Goal: Information Seeking & Learning: Learn about a topic

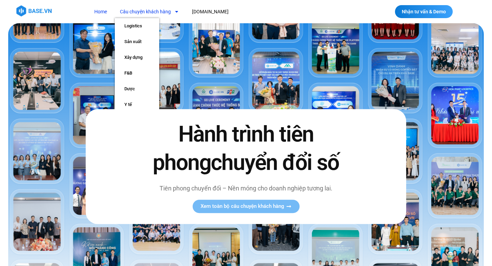
click at [166, 11] on link "Câu chuyện khách hàng" at bounding box center [149, 11] width 69 height 13
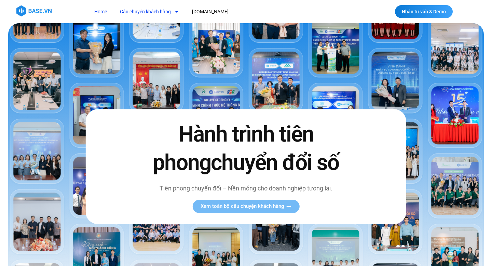
click at [166, 11] on link "Câu chuyện khách hàng" at bounding box center [149, 11] width 69 height 13
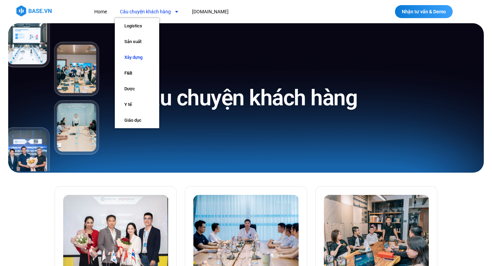
click at [142, 57] on link "Xây dựng" at bounding box center [137, 58] width 44 height 16
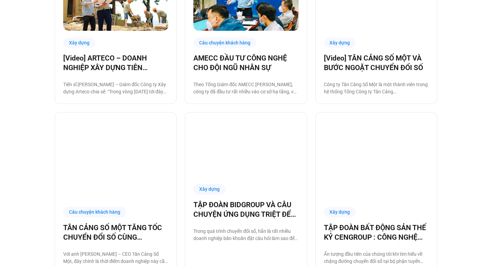
scroll to position [588, 0]
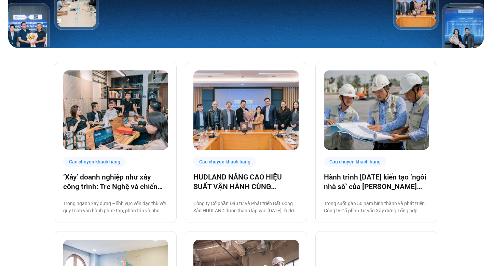
scroll to position [162, 0]
